Goal: Task Accomplishment & Management: Manage account settings

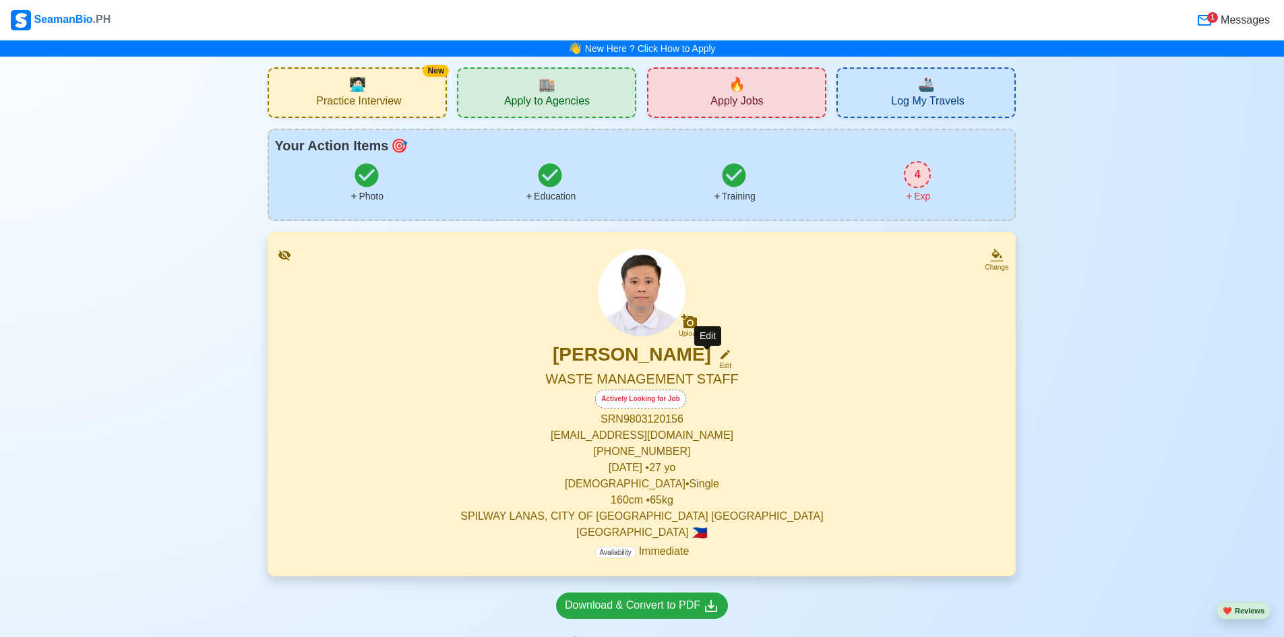
click at [552, 357] on icon at bounding box center [725, 354] width 9 height 9
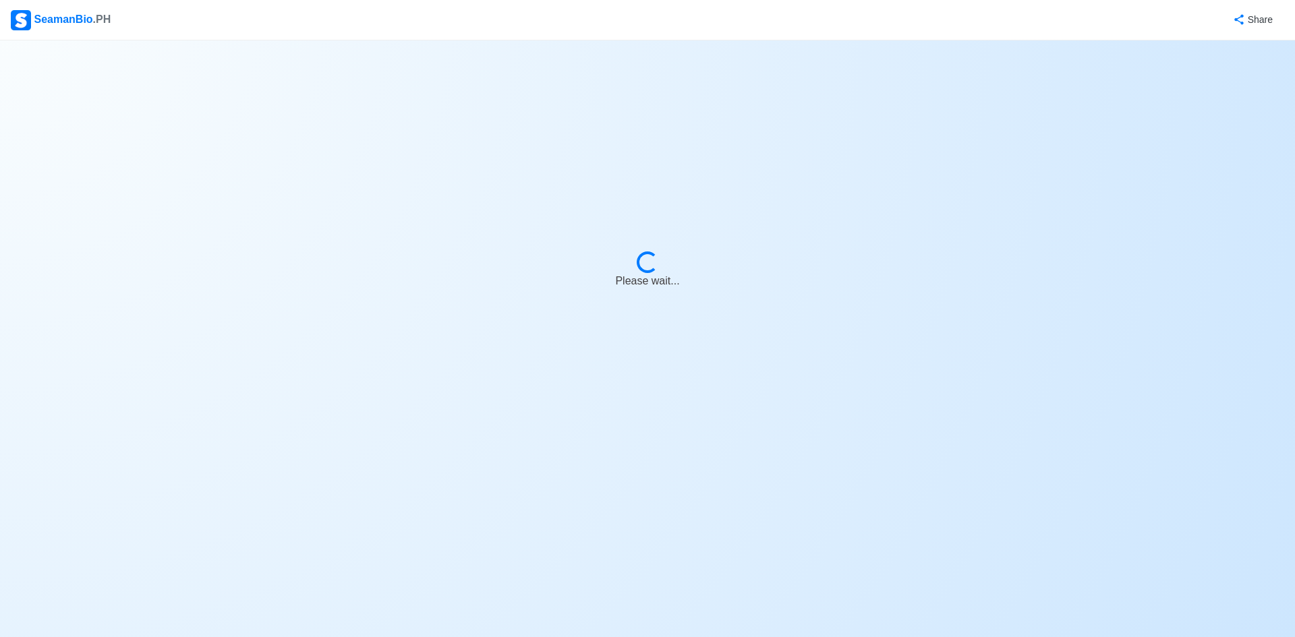
select select "Actively Looking for Job"
select select "Visible for Hiring"
select select "Single"
select select "[DEMOGRAPHIC_DATA]"
select select "PH"
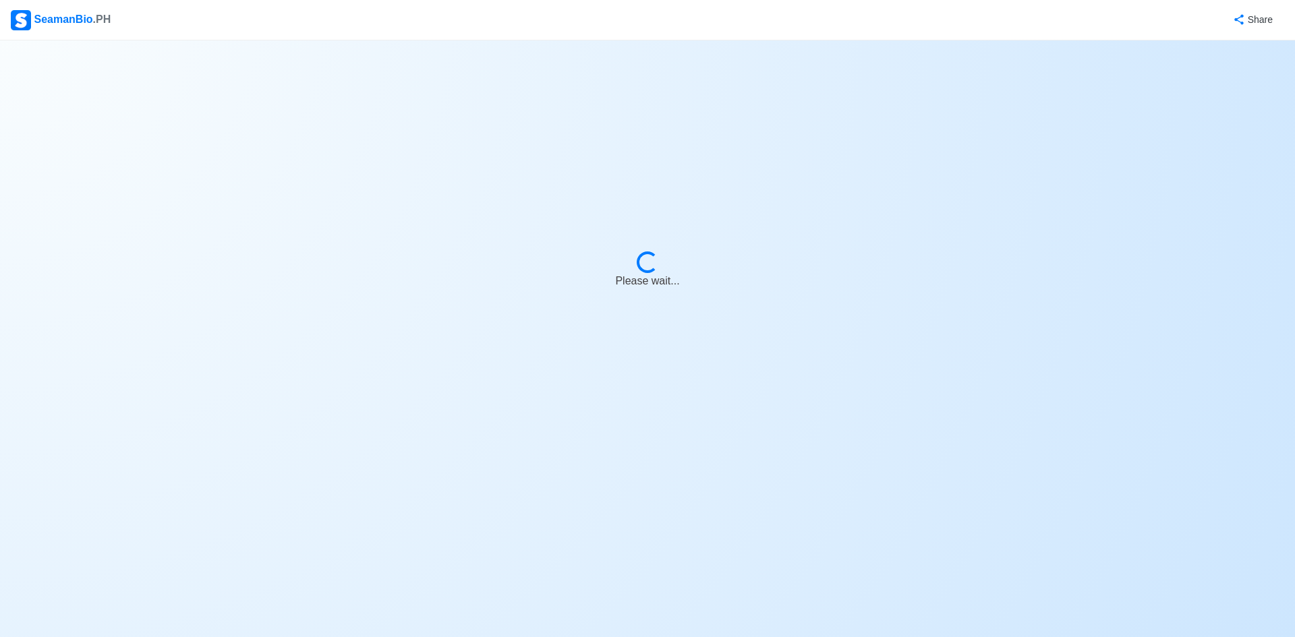
select select "4102416000000"
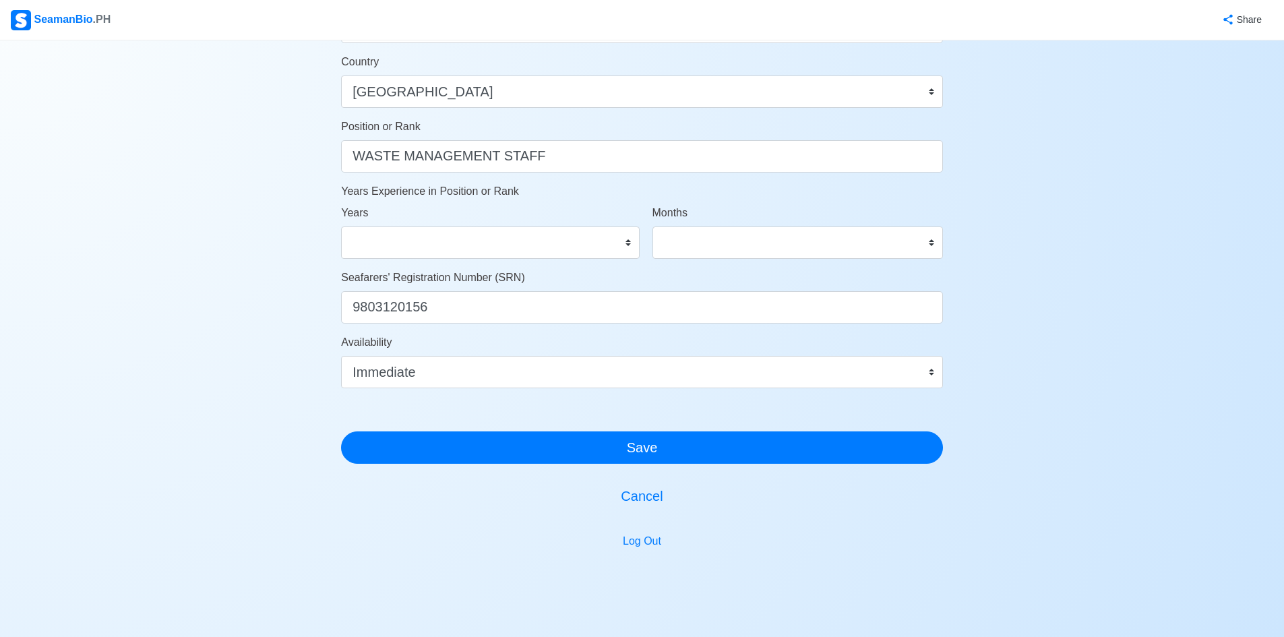
scroll to position [653, 0]
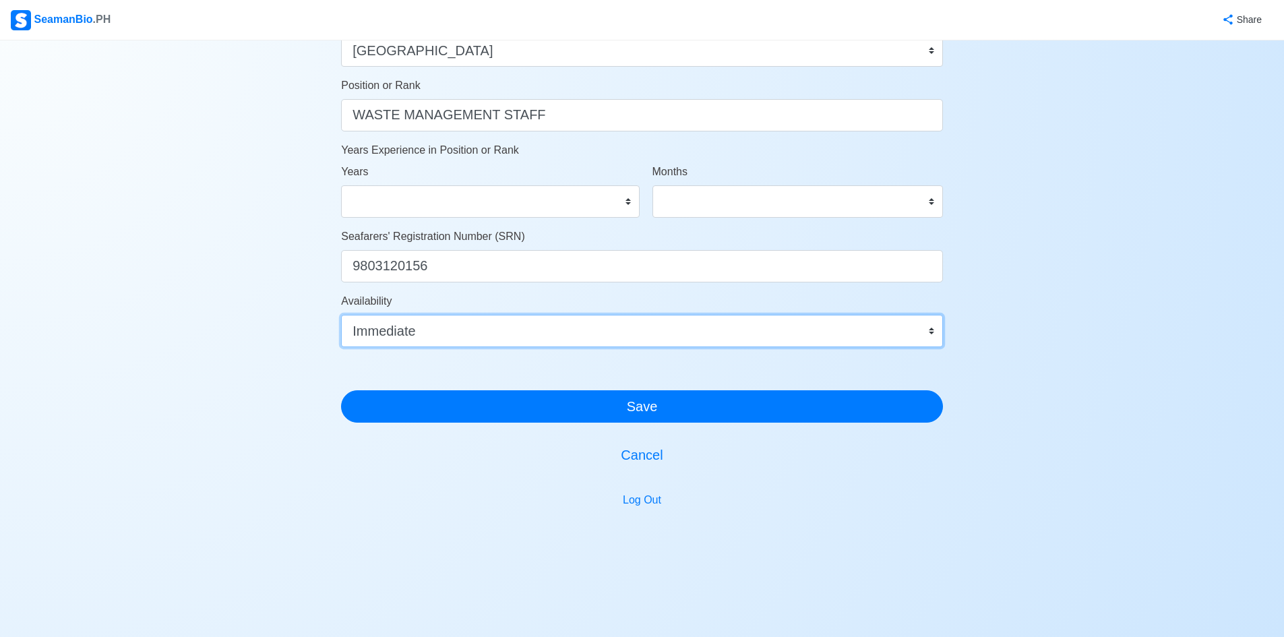
click at [473, 325] on select "Immediate [DATE] [DATE] [DATE] [DATE] [DATE] [DATE] [DATE] [DATE] [DATE]" at bounding box center [642, 331] width 602 height 32
click at [552, 326] on select "Immediate [DATE] [DATE] [DATE] [DATE] [DATE] [DATE] [DATE] [DATE] [DATE]" at bounding box center [642, 331] width 602 height 32
click at [552, 332] on select "Immediate [DATE] [DATE] [DATE] [DATE] [DATE] [DATE] [DATE] [DATE] [DATE]" at bounding box center [642, 331] width 602 height 32
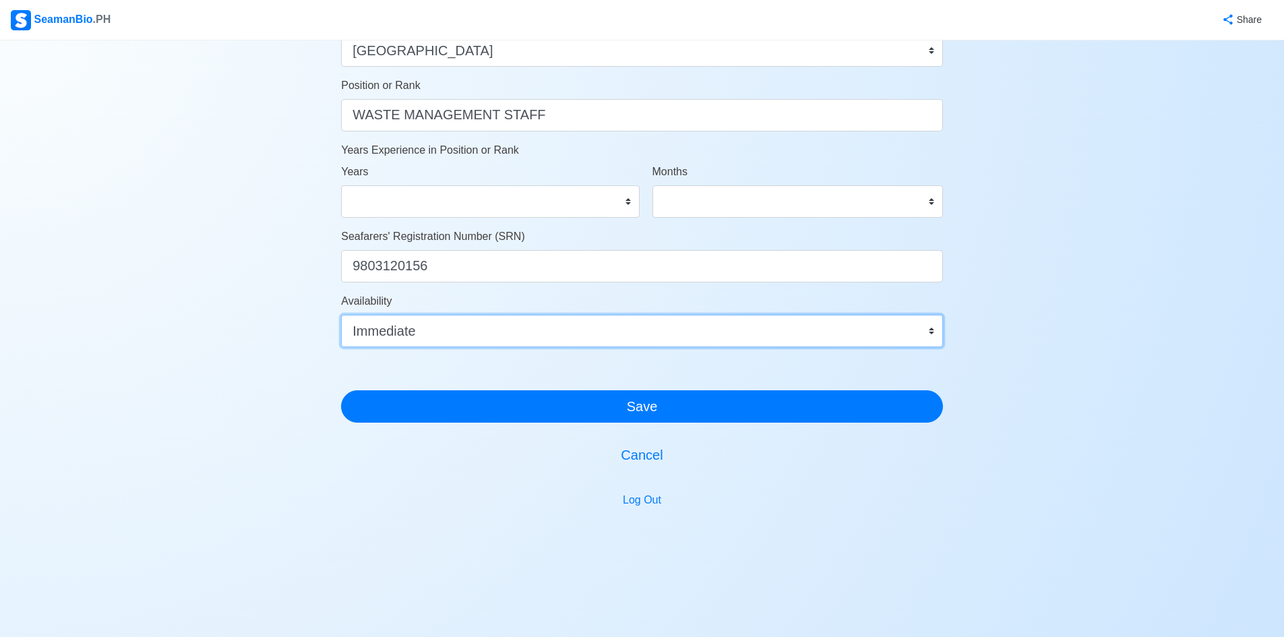
click at [518, 316] on select "Immediate [DATE] [DATE] [DATE] [DATE] [DATE] [DATE] [DATE] [DATE] [DATE]" at bounding box center [642, 331] width 602 height 32
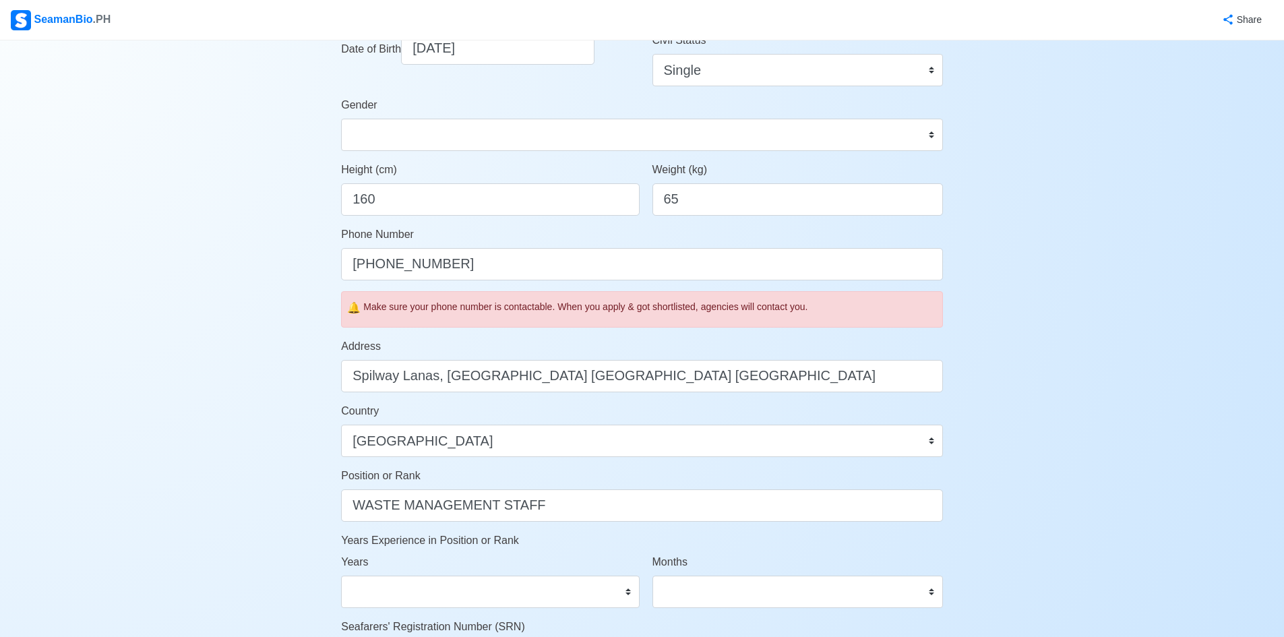
scroll to position [337, 0]
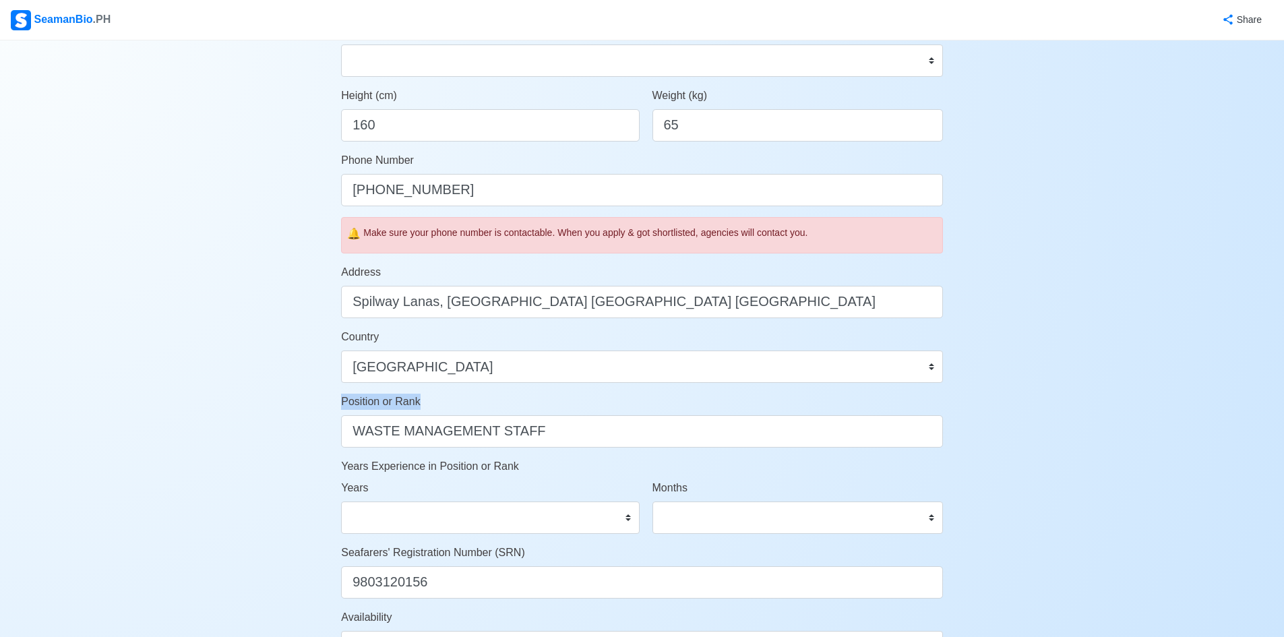
click at [552, 417] on div "Position or Rank WASTE MANAGEMENT STAFF" at bounding box center [642, 421] width 602 height 54
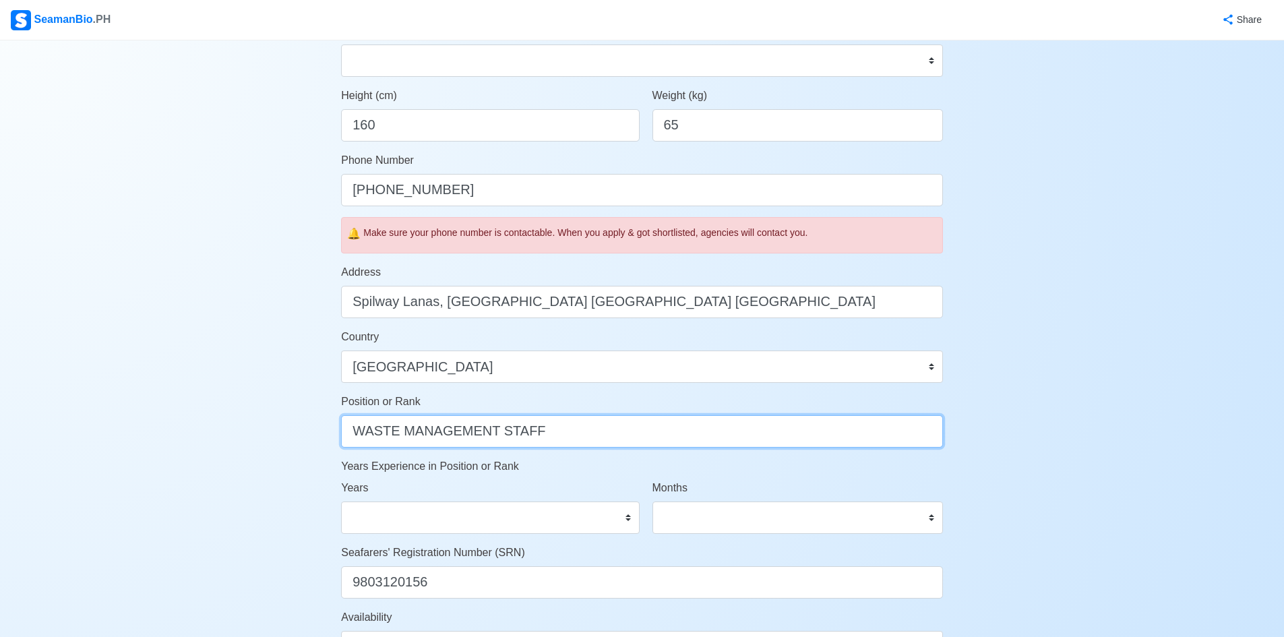
click at [552, 425] on input "WASTE MANAGEMENT STAFF" at bounding box center [642, 431] width 602 height 32
type input "W"
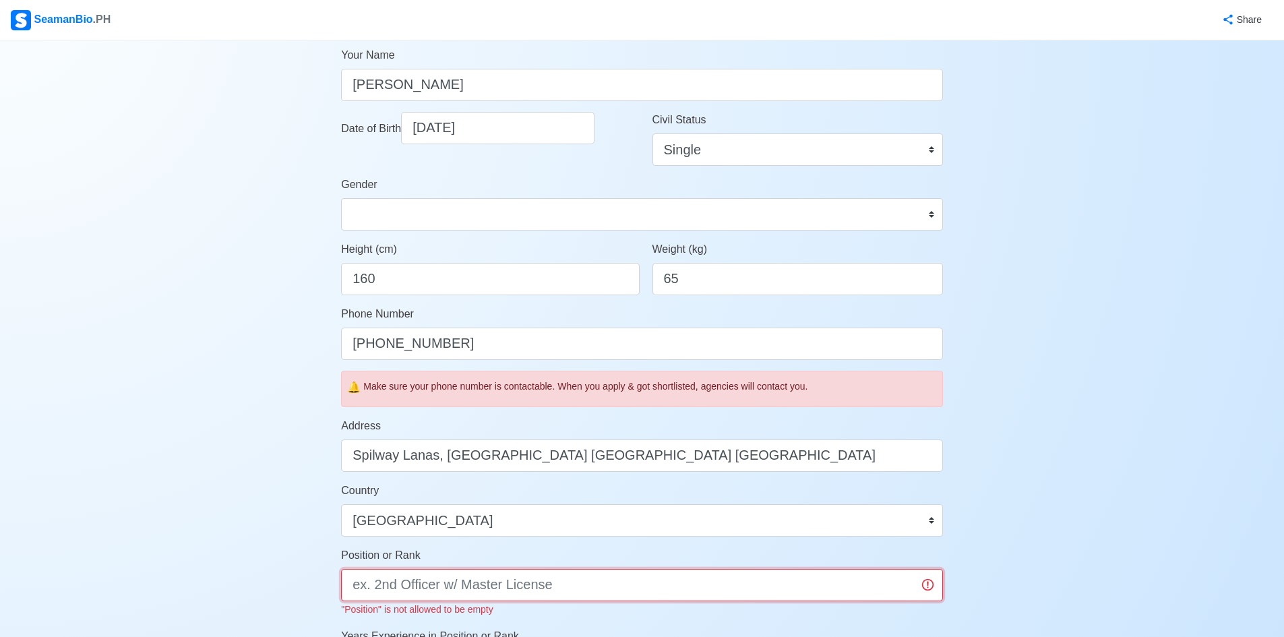
scroll to position [0, 0]
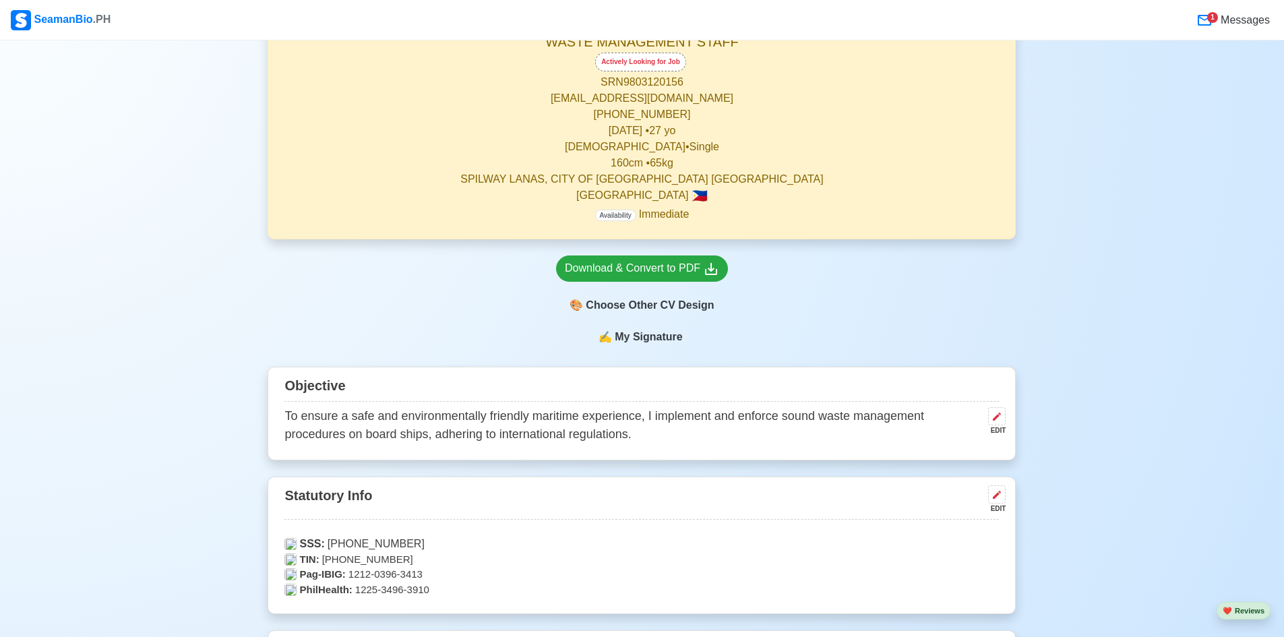
scroll to position [135, 0]
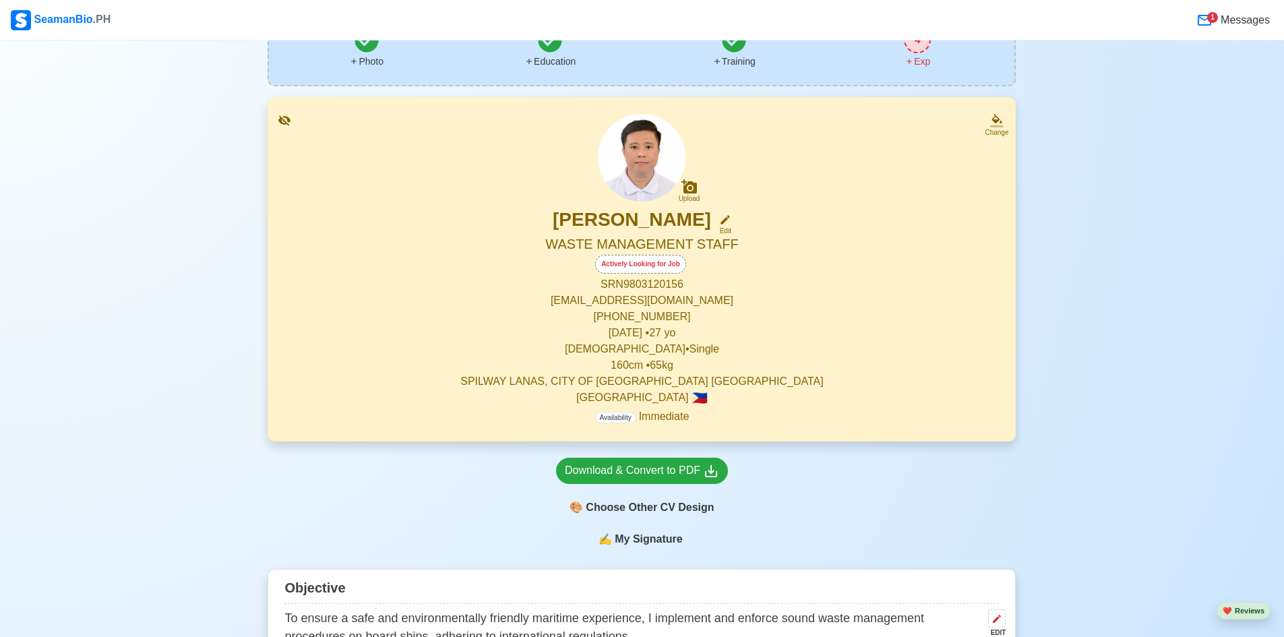
click at [552, 18] on div "1" at bounding box center [1213, 17] width 11 height 11
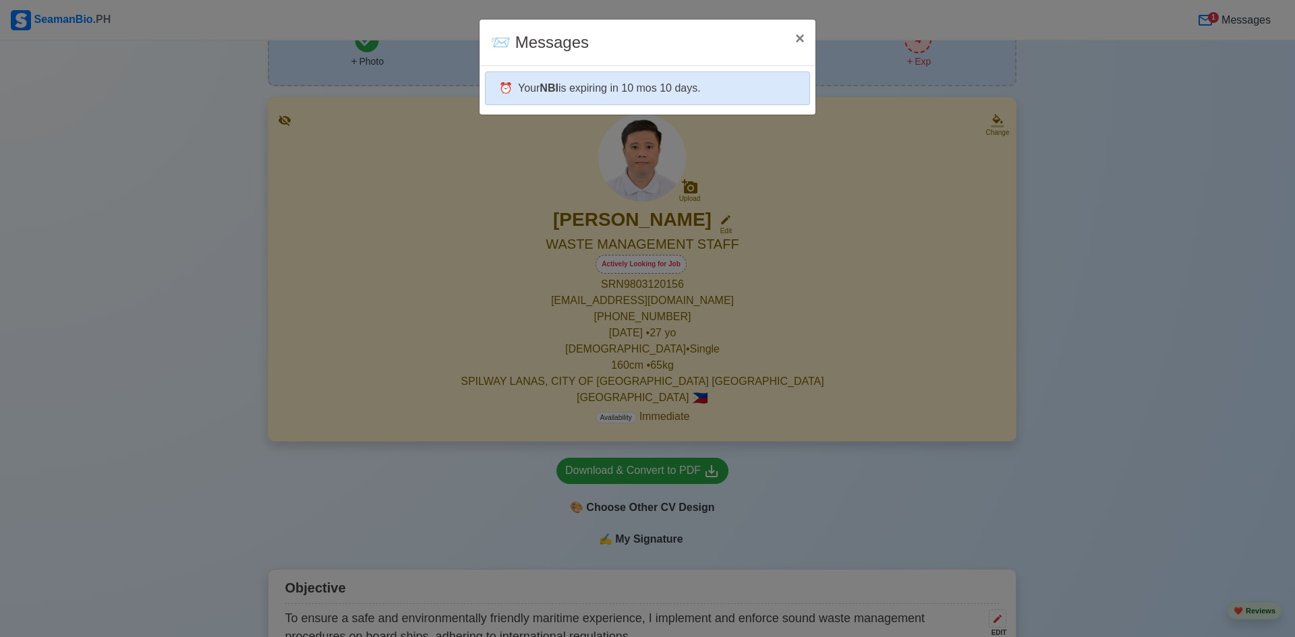
click at [552, 91] on div "⏰ Your NBI is expiring in 10 mos 10 days." at bounding box center [647, 88] width 325 height 34
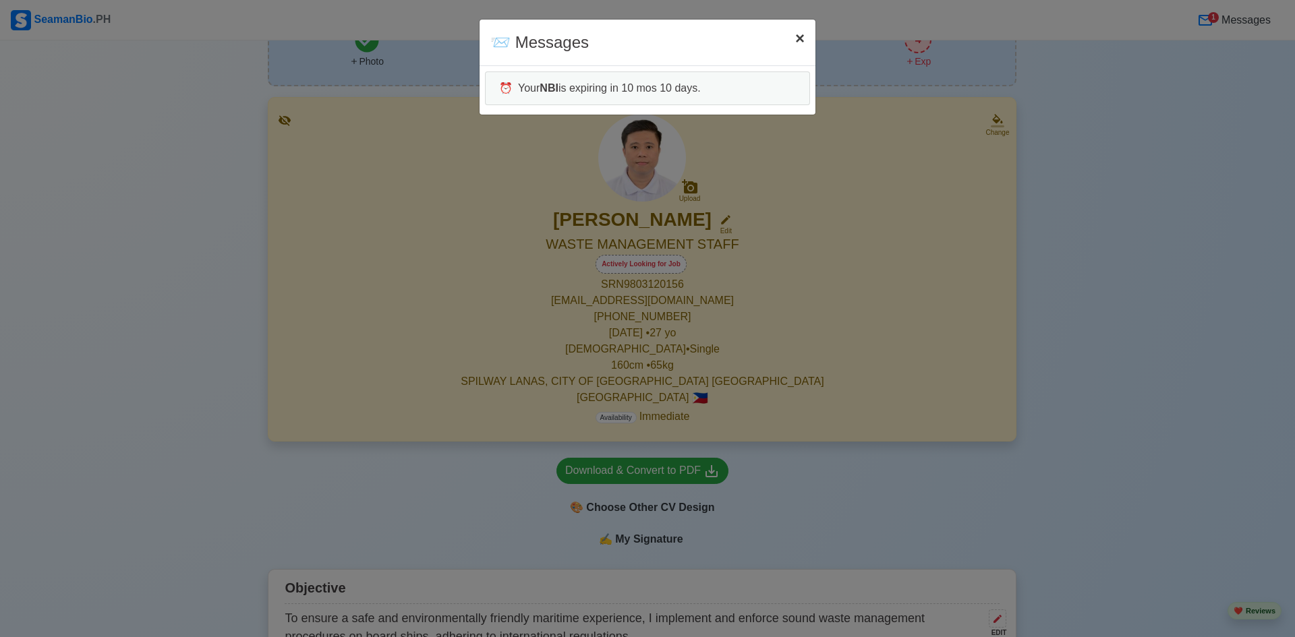
click at [552, 41] on span "×" at bounding box center [799, 38] width 9 height 18
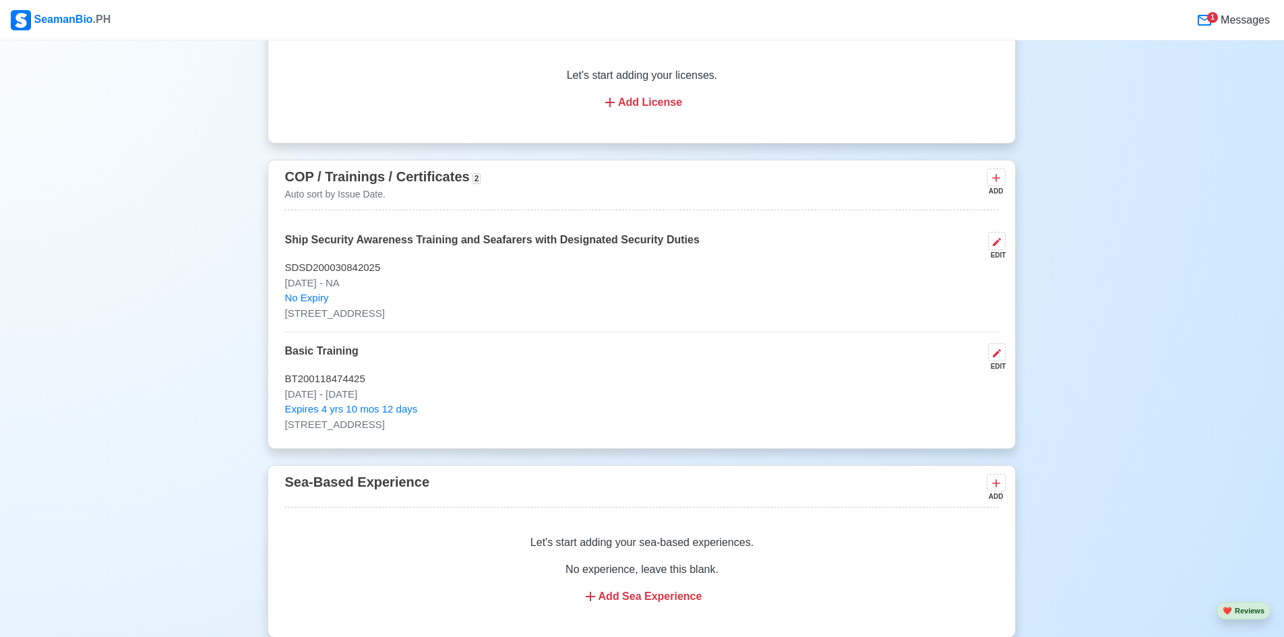
scroll to position [2158, 0]
